Goal: Information Seeking & Learning: Check status

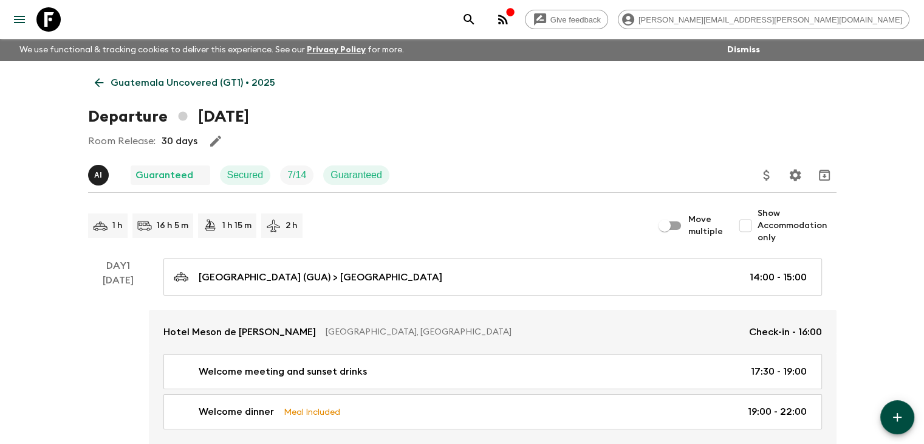
click at [93, 79] on icon at bounding box center [98, 82] width 13 height 13
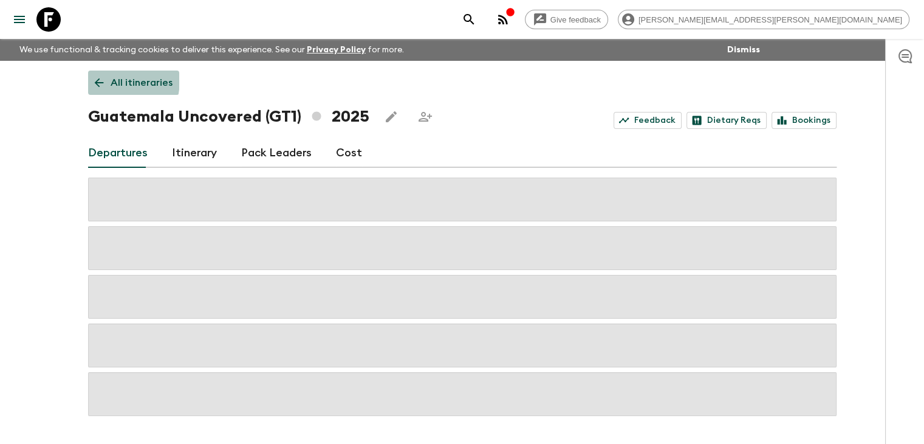
click at [95, 79] on icon at bounding box center [98, 82] width 13 height 13
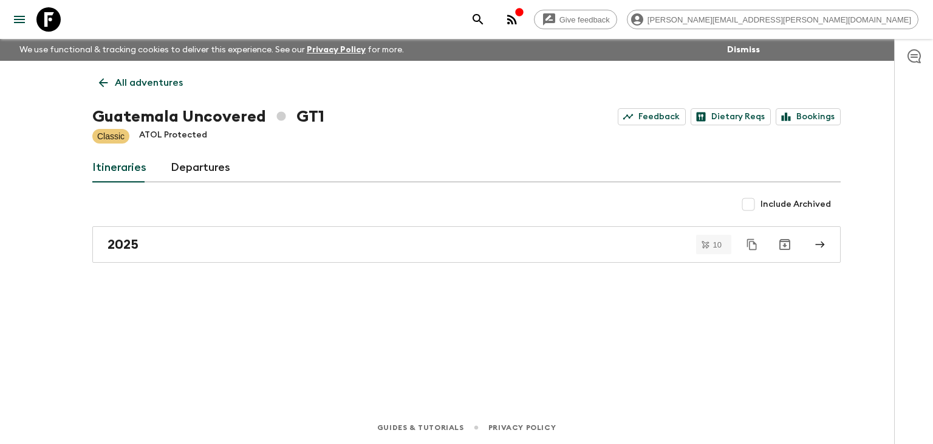
click at [95, 79] on link "All adventures" at bounding box center [140, 82] width 97 height 24
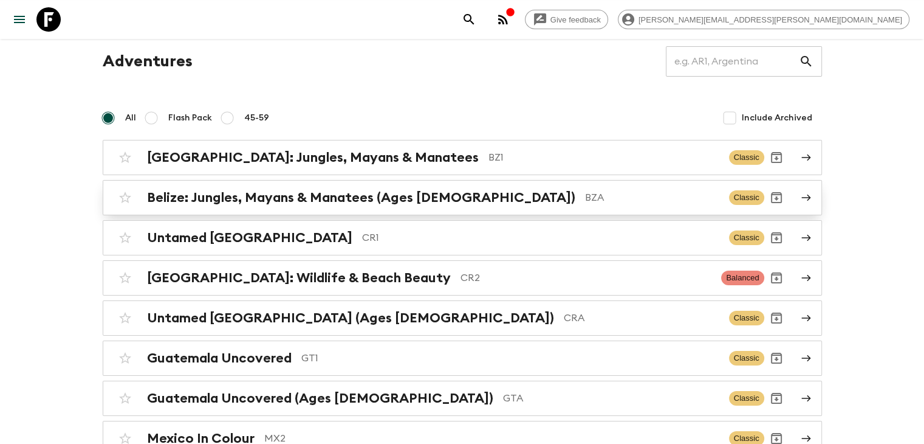
scroll to position [61, 0]
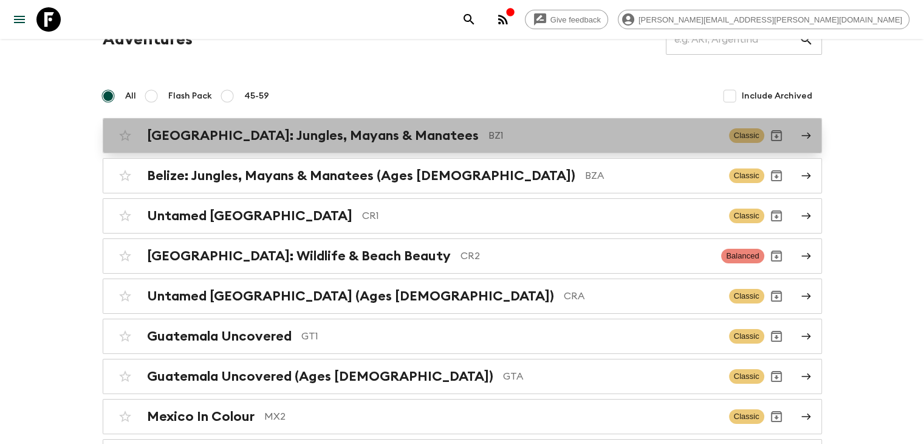
click at [253, 143] on h2 "[GEOGRAPHIC_DATA]: Jungles, Mayans & Manatees" at bounding box center [313, 136] width 332 height 16
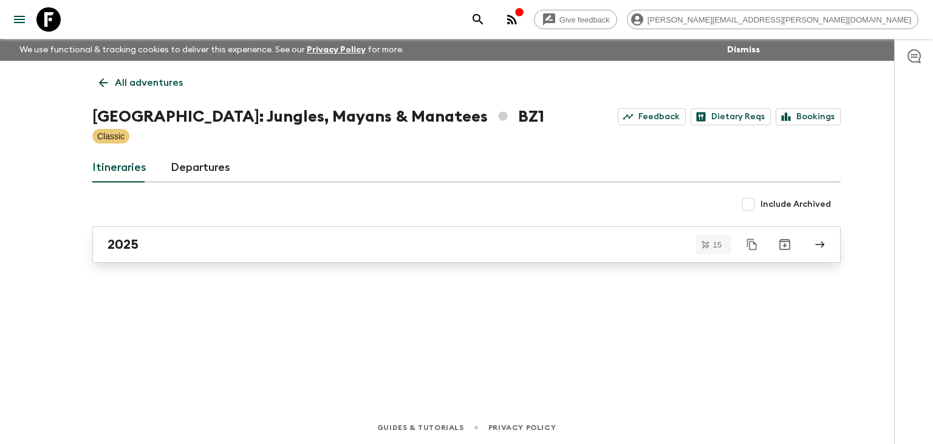
click at [185, 246] on div "2025" at bounding box center [455, 244] width 695 height 16
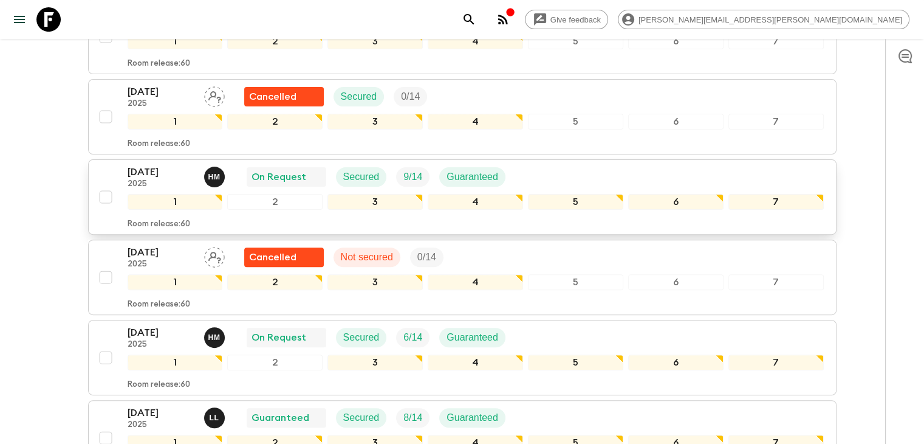
scroll to position [304, 0]
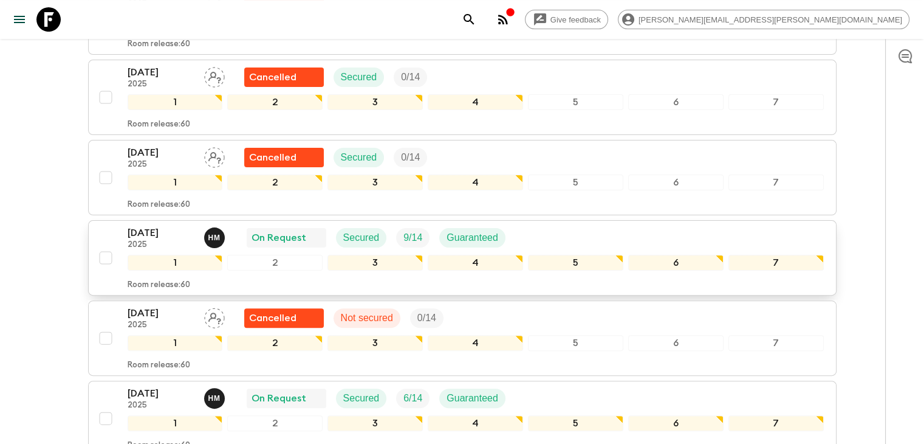
click at [167, 225] on p "[DATE]" at bounding box center [161, 232] width 67 height 15
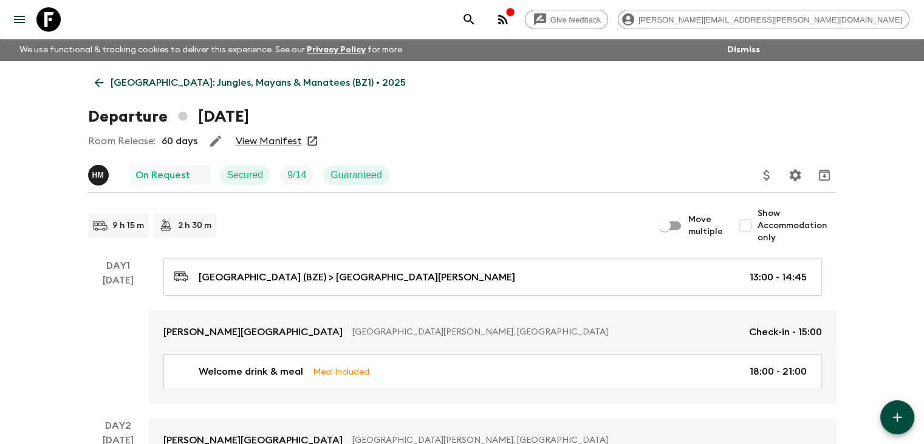
scroll to position [61, 0]
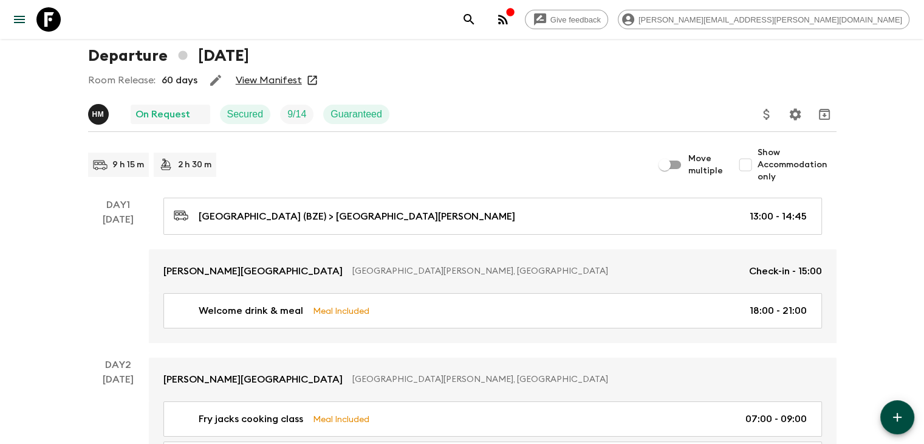
click at [263, 76] on link "View Manifest" at bounding box center [269, 80] width 66 height 12
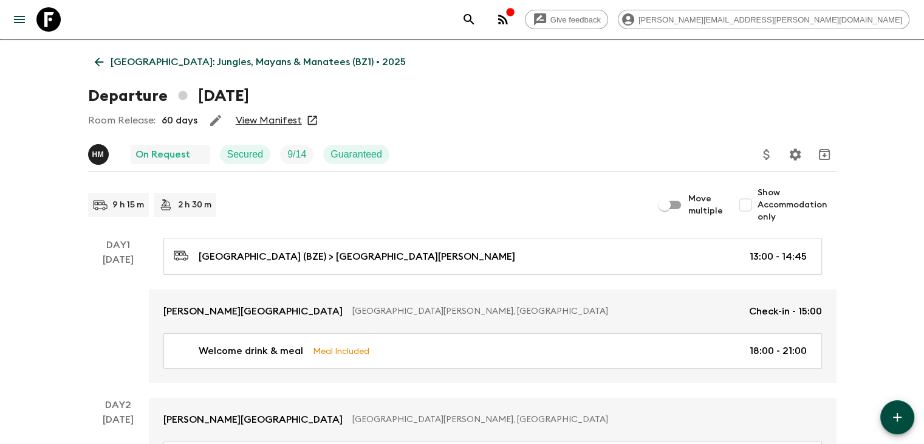
scroll to position [0, 0]
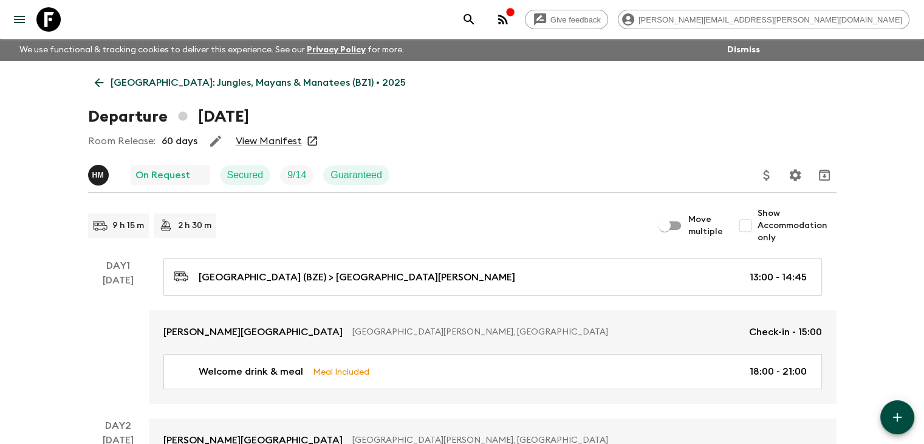
click at [100, 81] on icon at bounding box center [98, 82] width 13 height 13
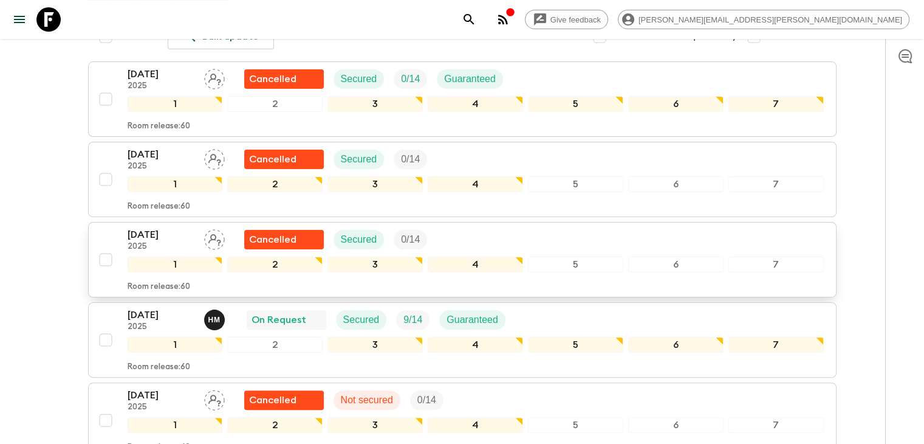
scroll to position [243, 0]
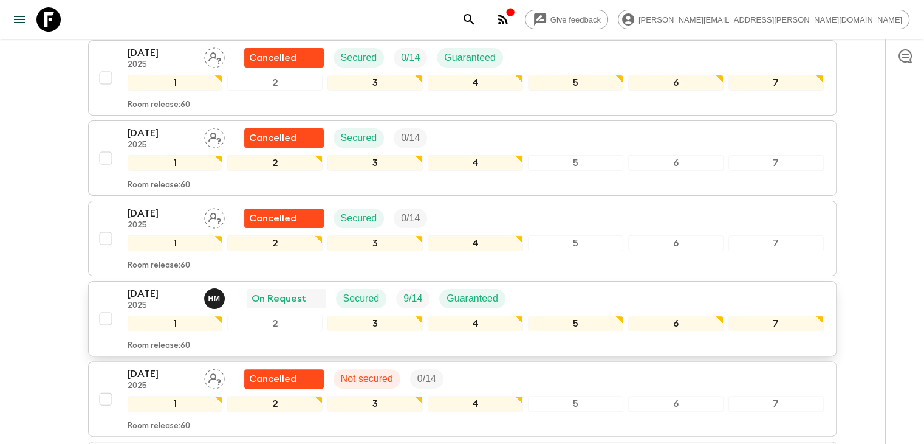
click at [117, 286] on div "[DATE] 2025 H M On Request Secured 9 / 14 Guaranteed 1 2 3 4 5 6 7 Room release…" at bounding box center [459, 318] width 730 height 64
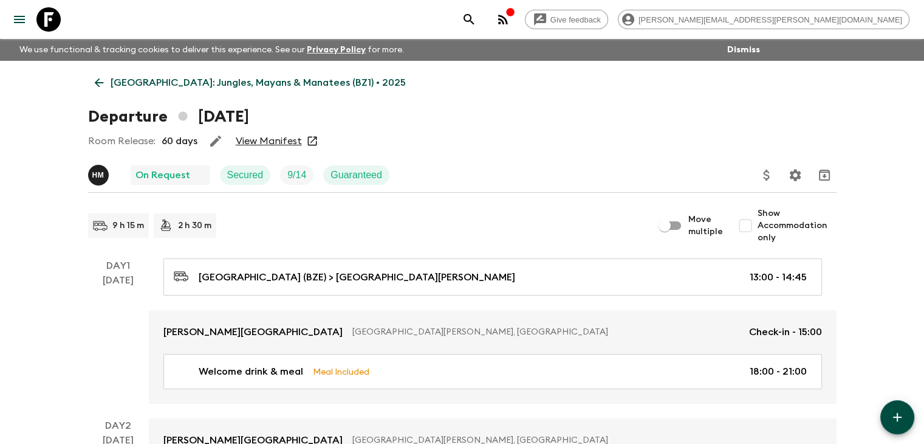
click at [105, 86] on link "[GEOGRAPHIC_DATA]: Jungles, Mayans & Manatees (BZ1) • 2025" at bounding box center [250, 82] width 324 height 24
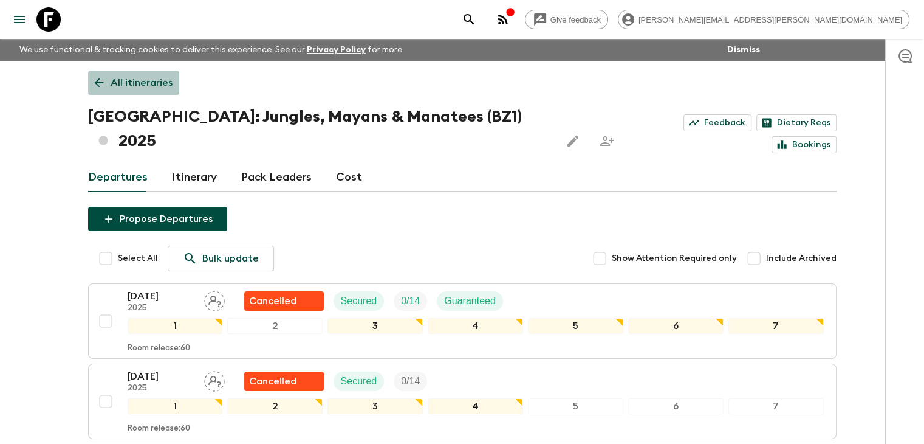
click at [105, 72] on link "All itineraries" at bounding box center [133, 82] width 91 height 24
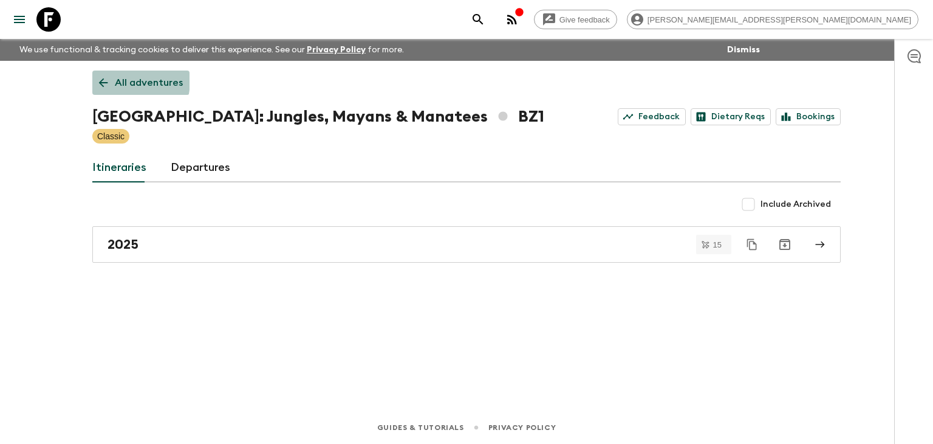
click at [101, 79] on icon at bounding box center [103, 82] width 13 height 13
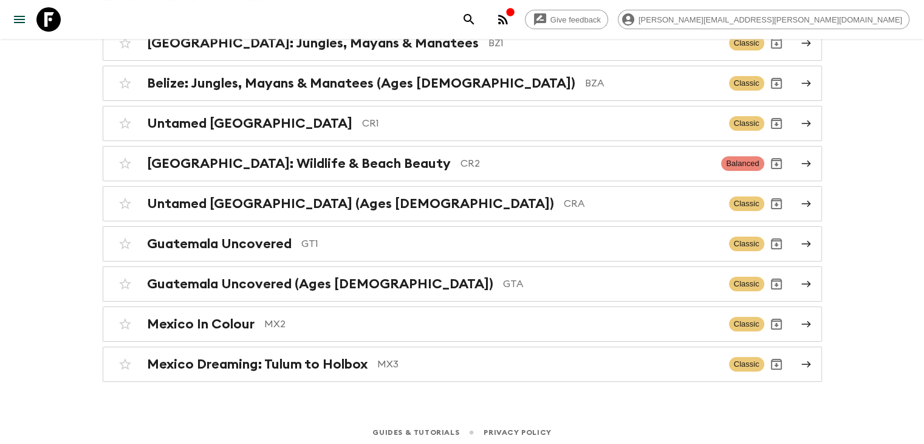
scroll to position [156, 0]
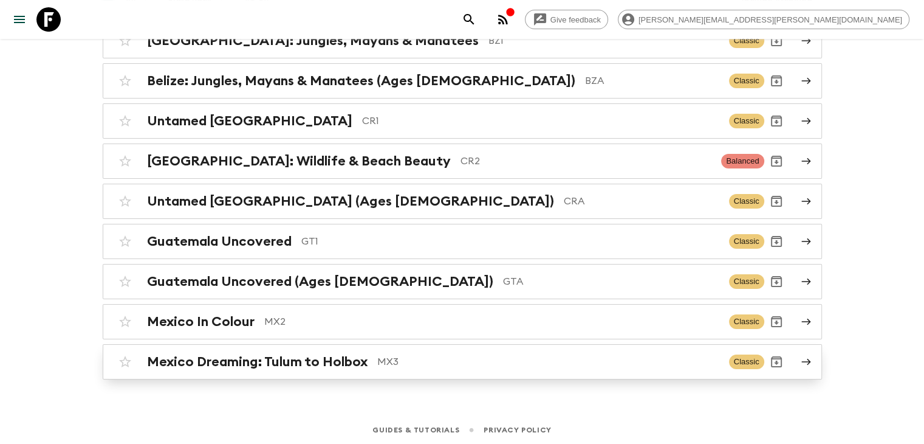
click at [284, 345] on link "Mexico Dreaming: Tulum to Holbox MX3 Classic" at bounding box center [462, 361] width 719 height 35
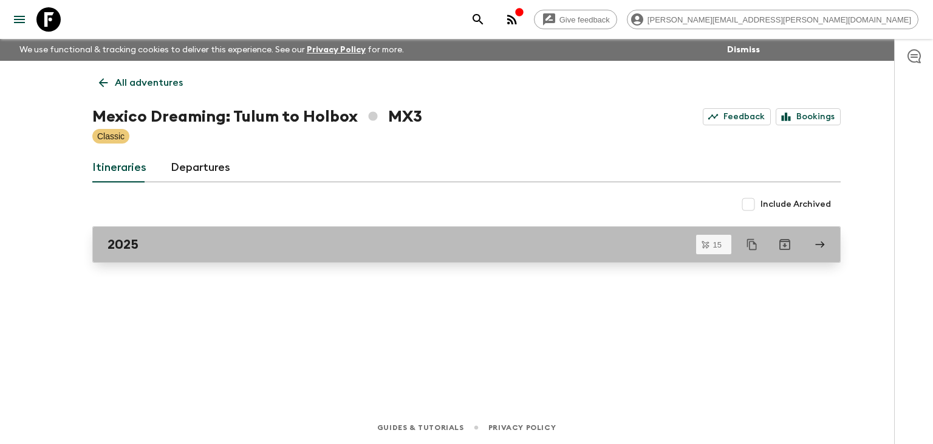
click at [239, 255] on link "2025" at bounding box center [466, 244] width 749 height 36
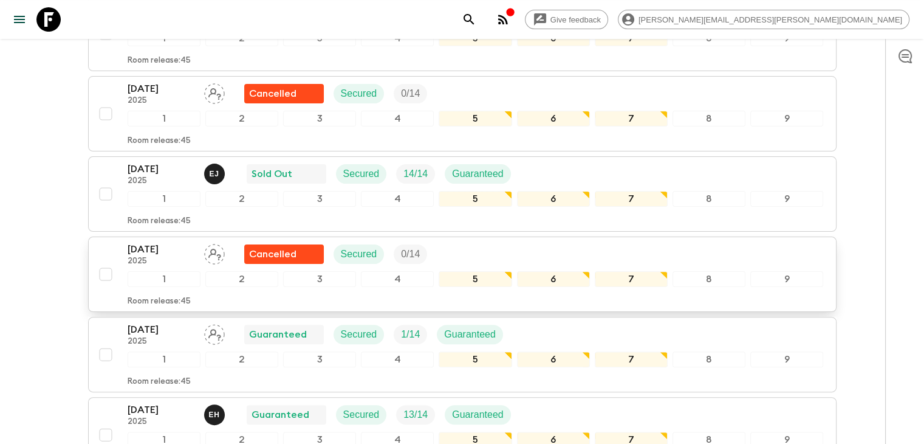
scroll to position [243, 0]
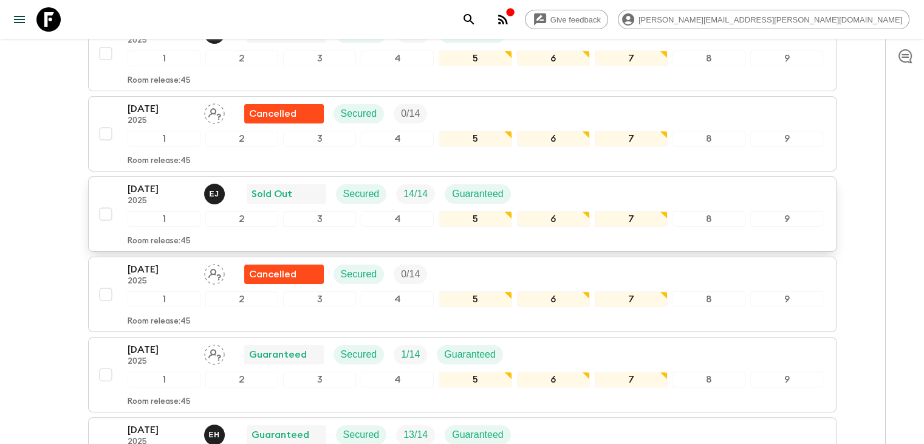
click at [171, 192] on p "[DATE]" at bounding box center [161, 189] width 67 height 15
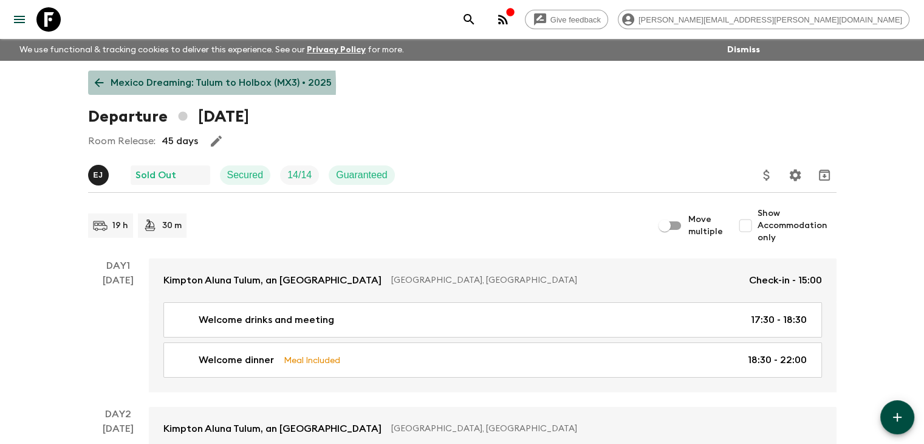
click at [99, 86] on icon at bounding box center [98, 82] width 13 height 13
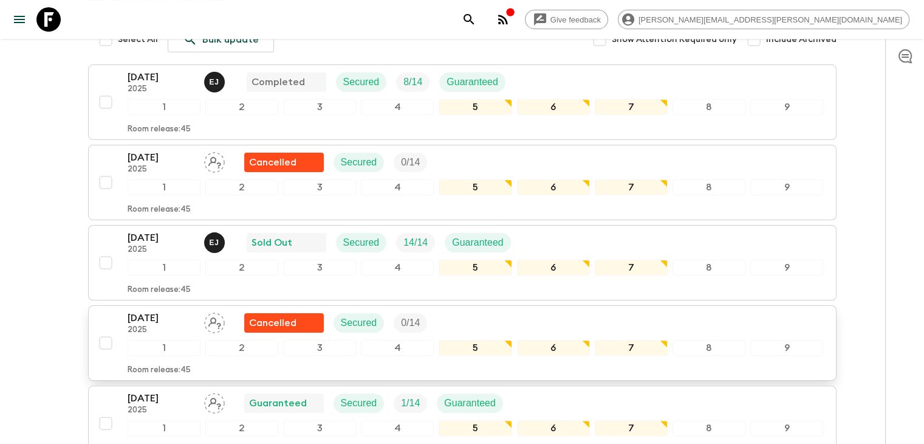
scroll to position [221, 0]
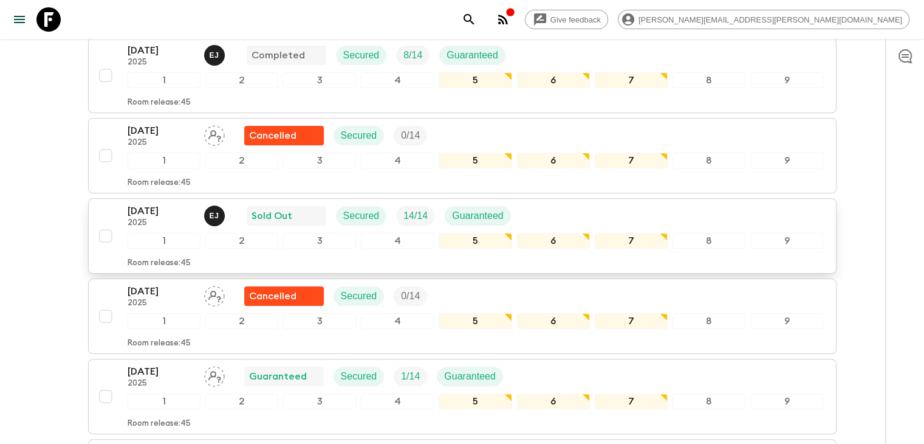
click at [184, 208] on p "[DATE]" at bounding box center [161, 211] width 67 height 15
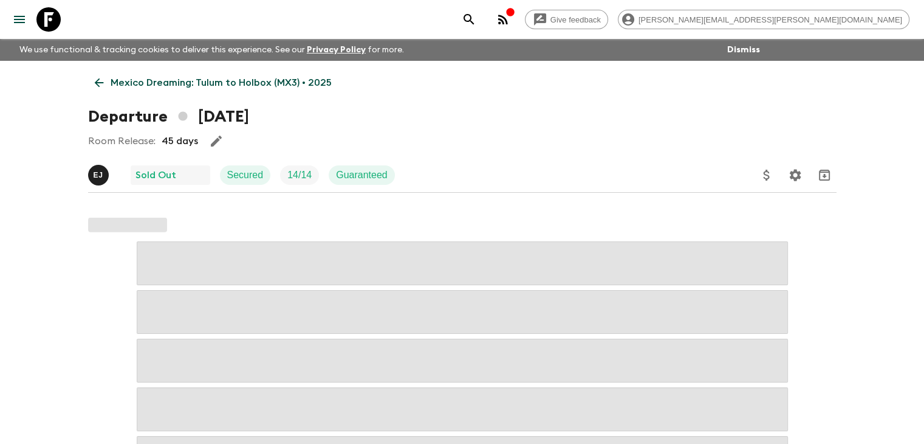
click at [260, 145] on div "Room Release: 45 days" at bounding box center [462, 141] width 749 height 24
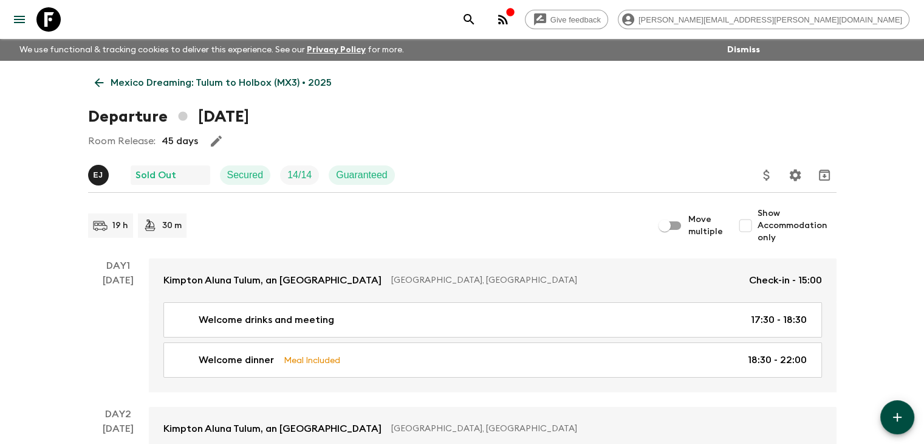
click at [100, 82] on icon at bounding box center [98, 82] width 9 height 9
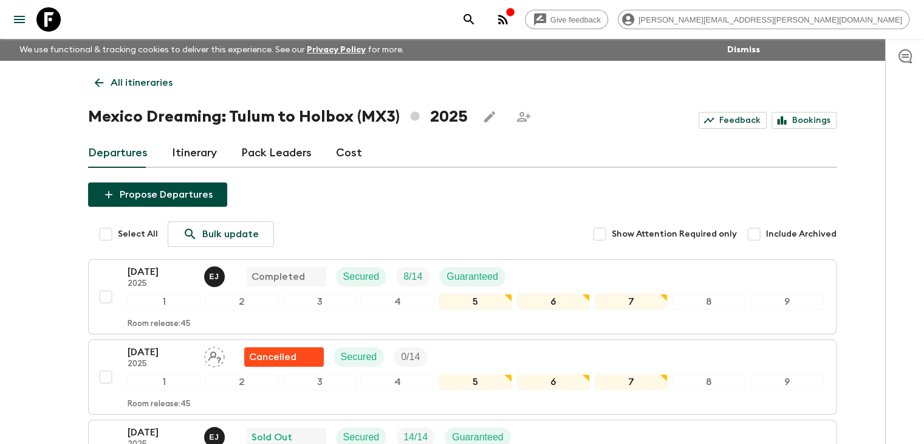
click at [99, 89] on link "All itineraries" at bounding box center [133, 82] width 91 height 24
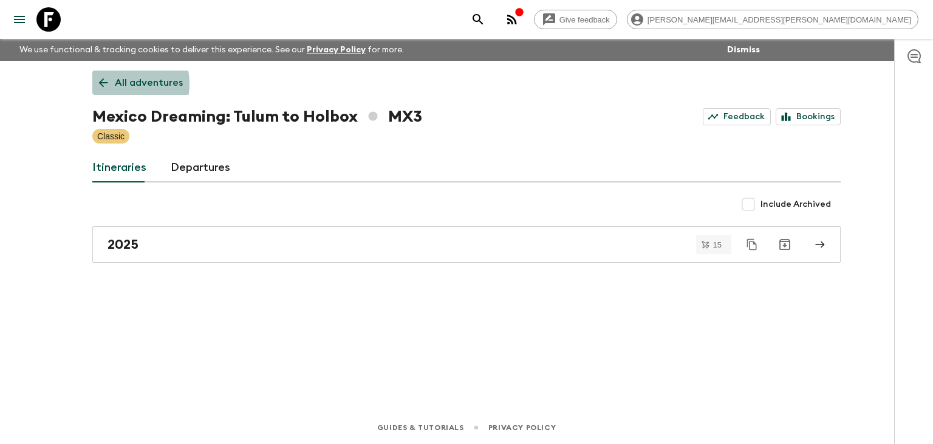
click at [112, 84] on link "All adventures" at bounding box center [140, 82] width 97 height 24
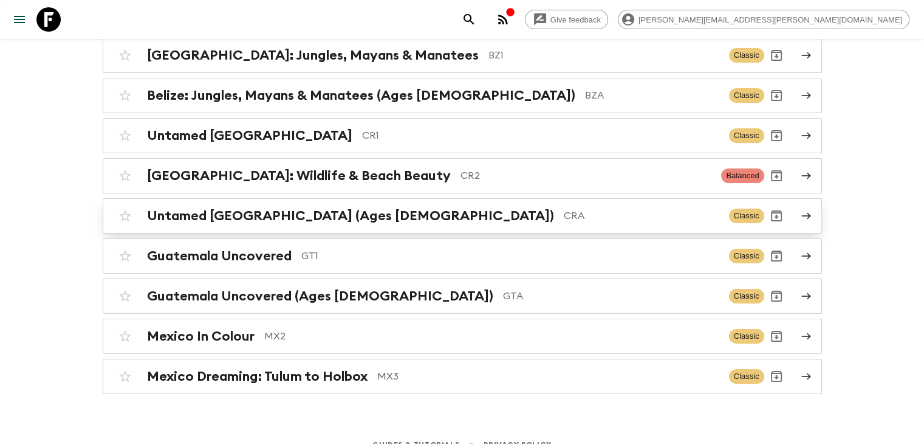
scroll to position [156, 0]
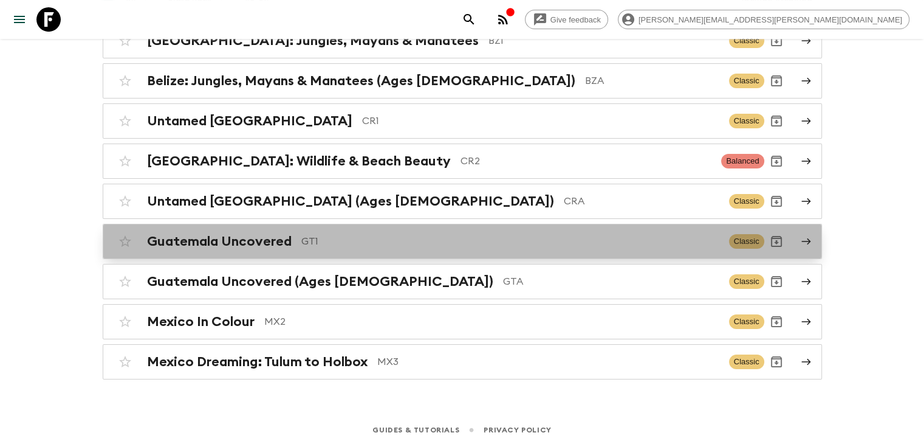
click at [334, 247] on div "Guatemala Uncovered GT1 Classic" at bounding box center [438, 241] width 651 height 24
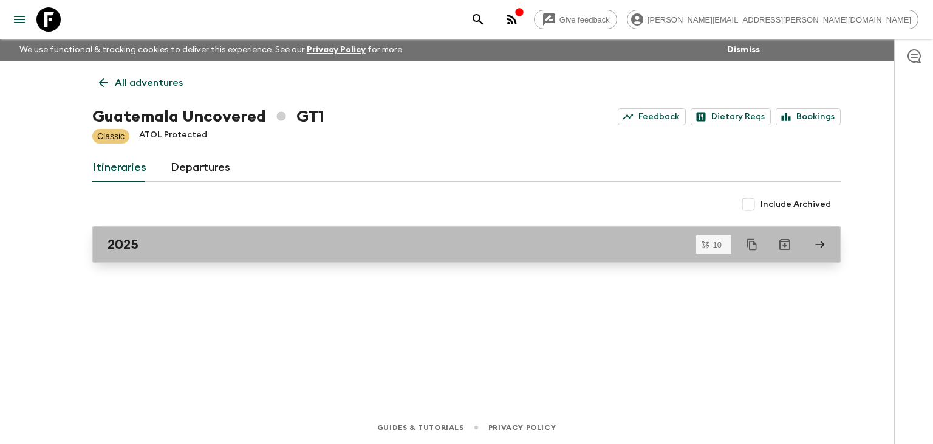
click at [210, 232] on link "2025" at bounding box center [466, 244] width 749 height 36
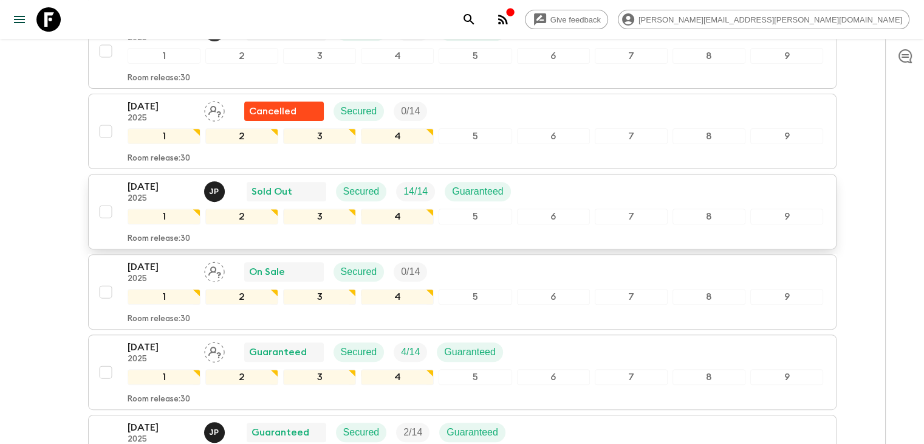
scroll to position [425, 0]
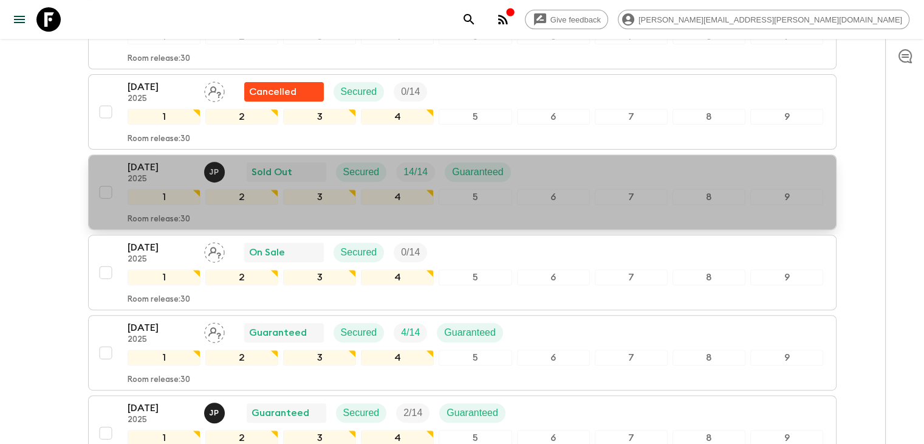
click at [161, 163] on p "[DATE]" at bounding box center [161, 167] width 67 height 15
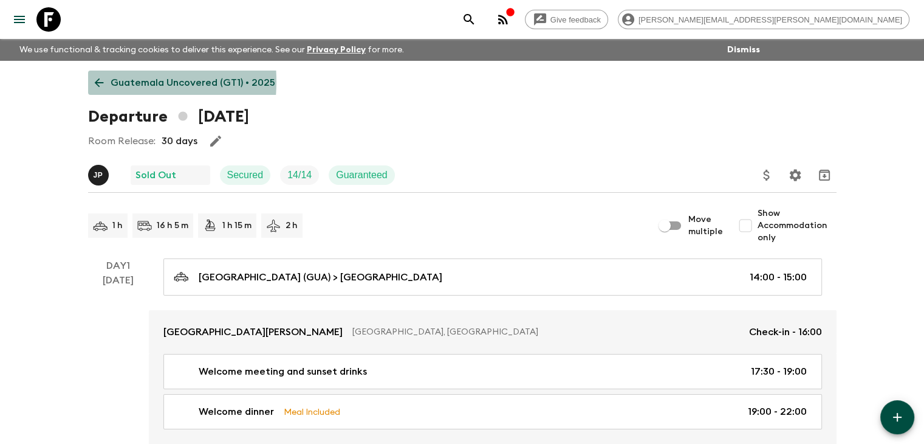
click at [100, 81] on icon at bounding box center [98, 82] width 13 height 13
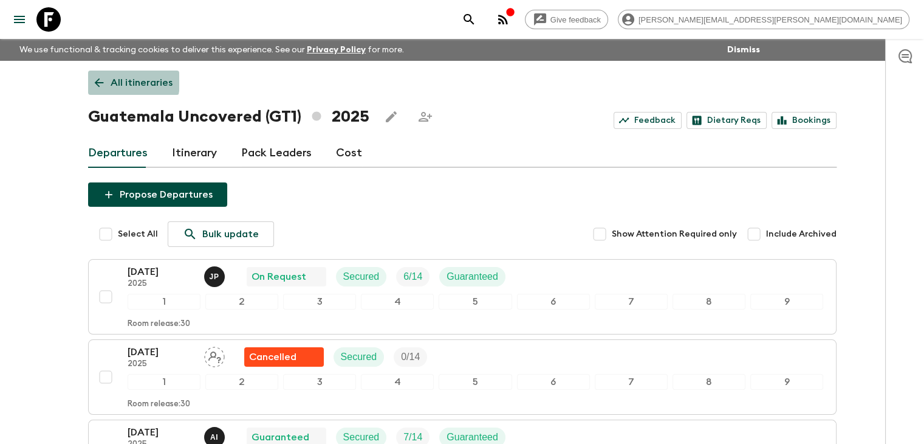
click at [97, 81] on icon at bounding box center [98, 82] width 13 height 13
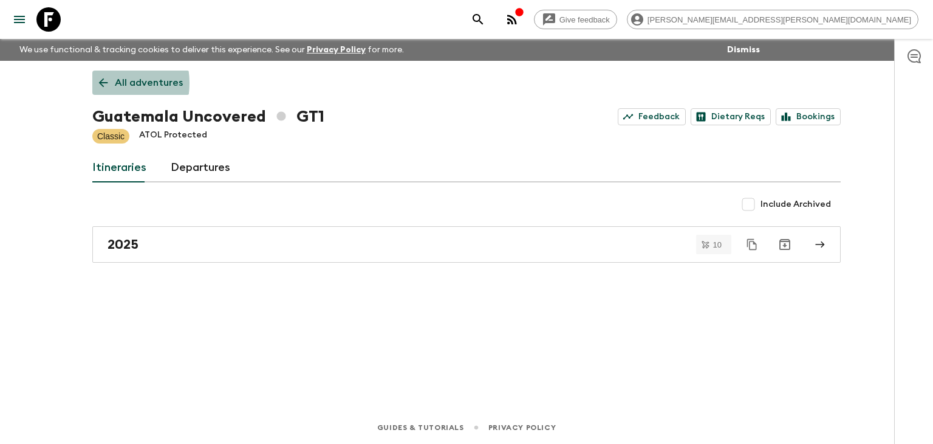
click at [100, 83] on icon at bounding box center [103, 82] width 9 height 9
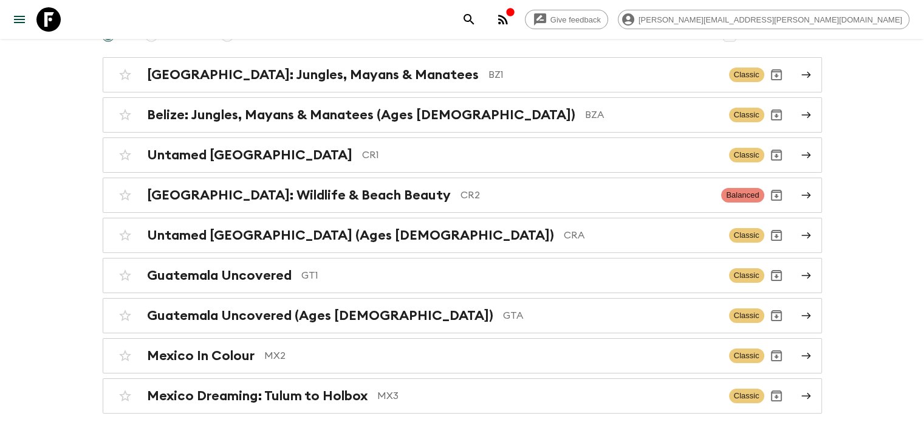
scroll to position [156, 0]
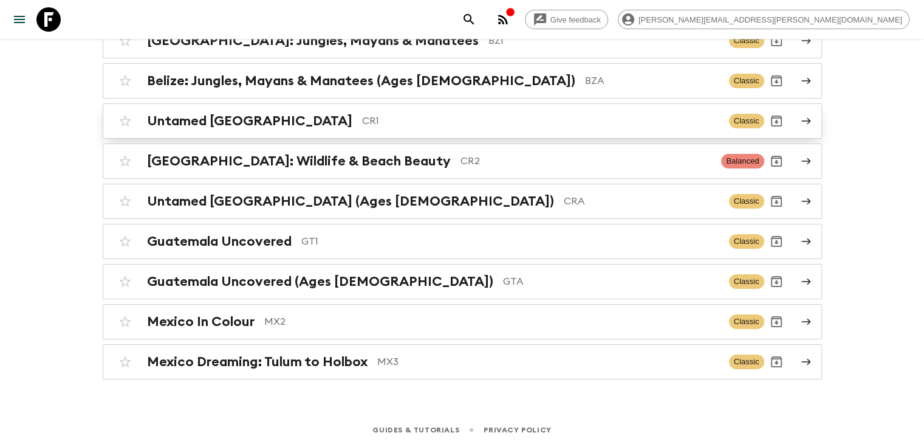
click at [336, 128] on div "Untamed [GEOGRAPHIC_DATA] CR1 Classic" at bounding box center [438, 121] width 651 height 24
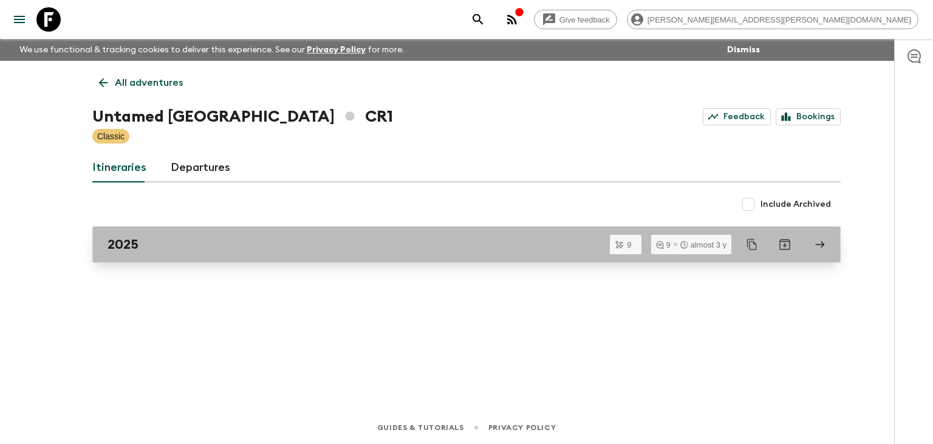
click at [267, 243] on div "2025" at bounding box center [455, 244] width 695 height 16
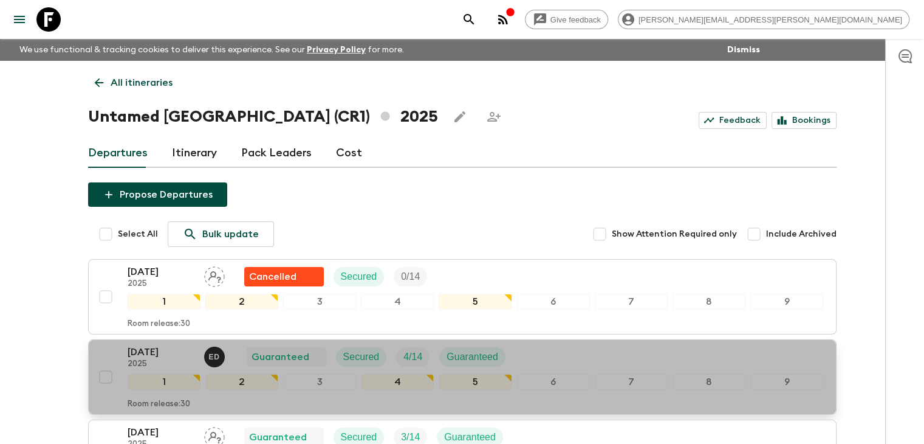
click at [129, 361] on p "2025" at bounding box center [161, 364] width 67 height 10
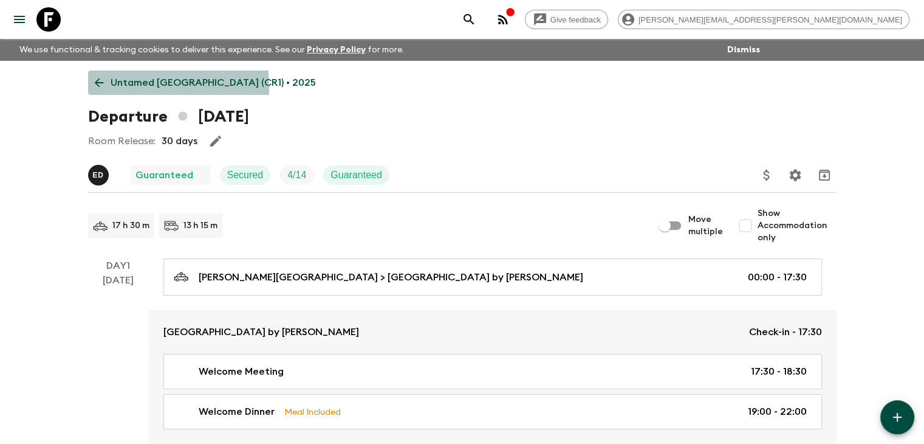
click at [96, 87] on icon at bounding box center [98, 82] width 13 height 13
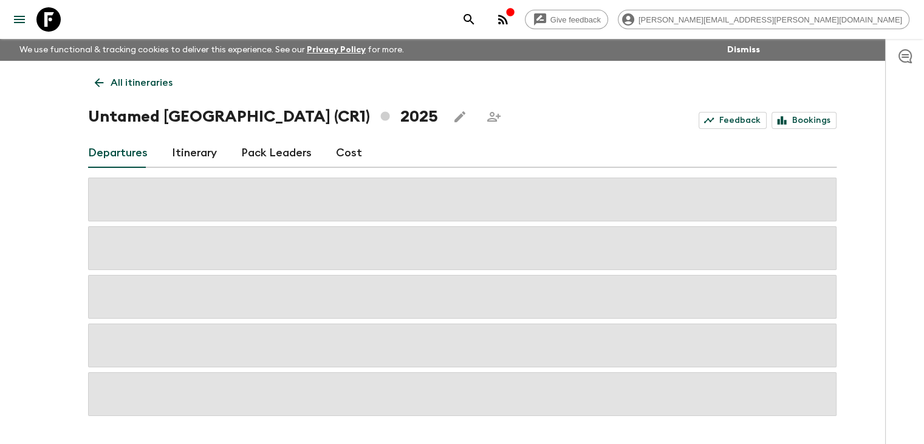
click at [92, 81] on icon at bounding box center [98, 82] width 13 height 13
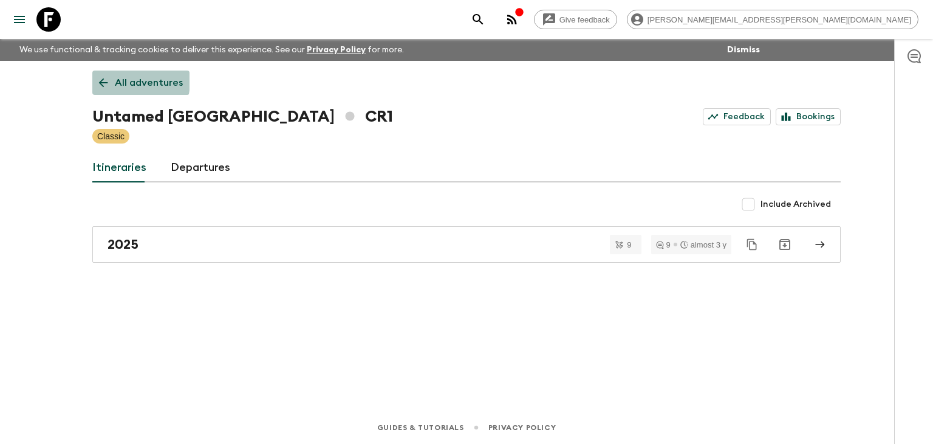
click at [107, 80] on icon at bounding box center [103, 82] width 13 height 13
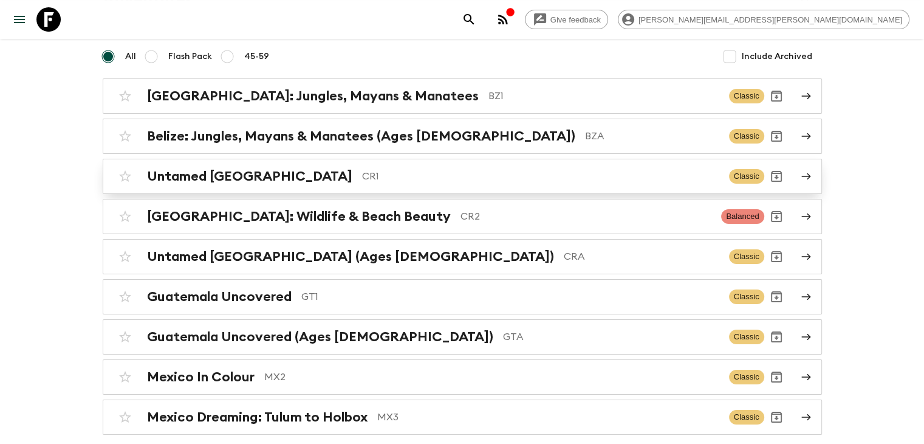
scroll to position [122, 0]
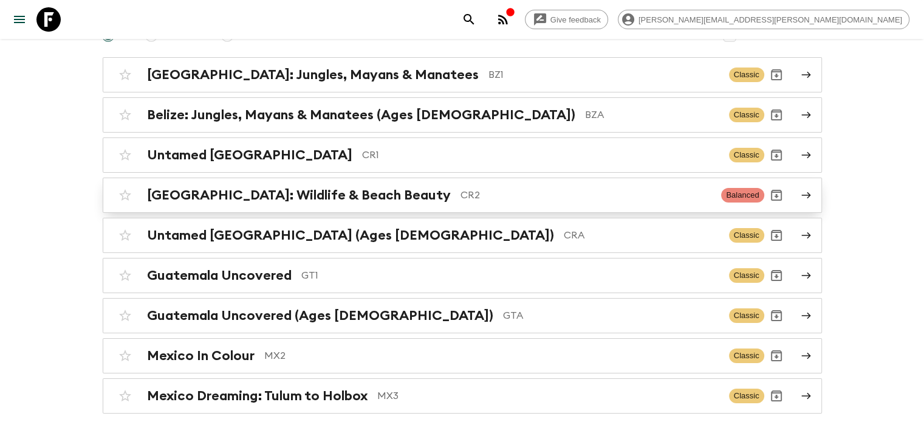
click at [204, 199] on h2 "[GEOGRAPHIC_DATA]: Wildlife & Beach Beauty" at bounding box center [299, 195] width 304 height 16
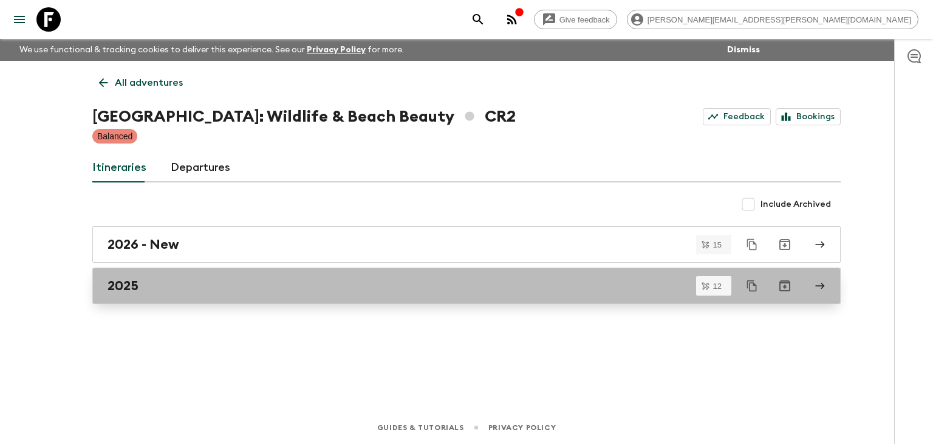
click at [213, 279] on div "2025" at bounding box center [455, 286] width 695 height 16
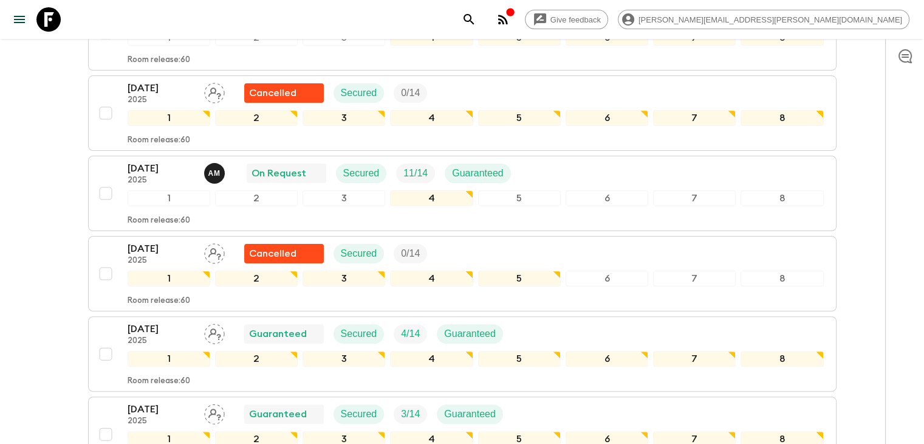
scroll to position [243, 0]
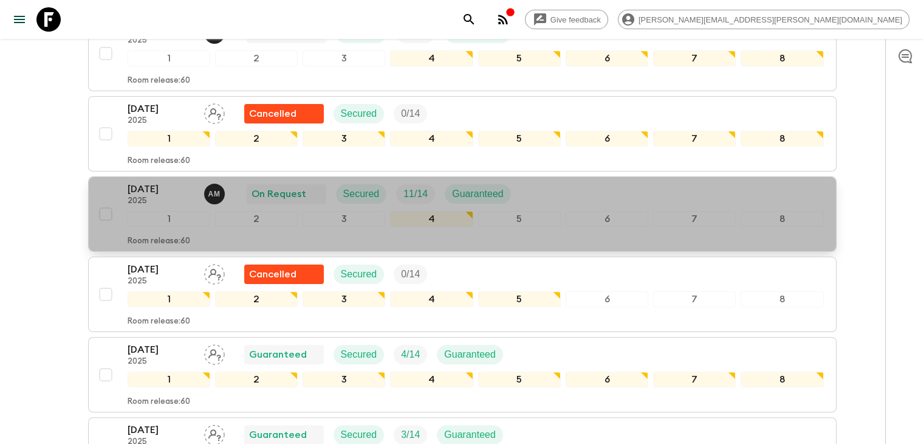
click at [182, 188] on p "[DATE]" at bounding box center [161, 189] width 67 height 15
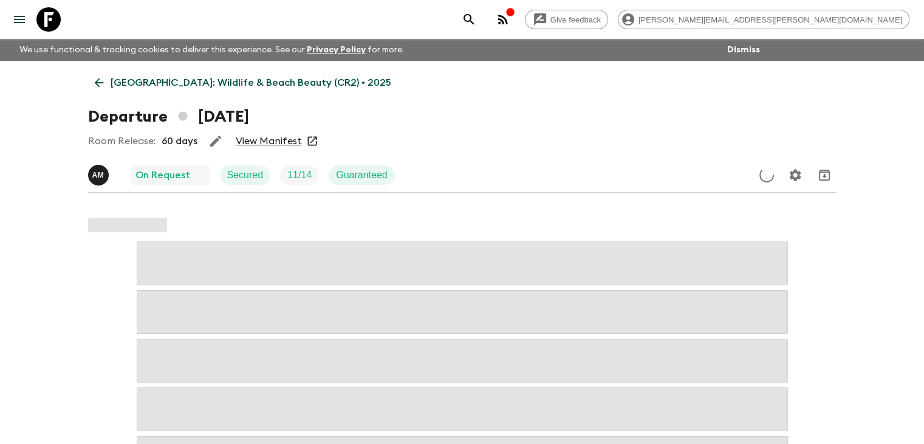
click at [280, 140] on link "View Manifest" at bounding box center [269, 141] width 66 height 12
